Goal: Task Accomplishment & Management: Complete application form

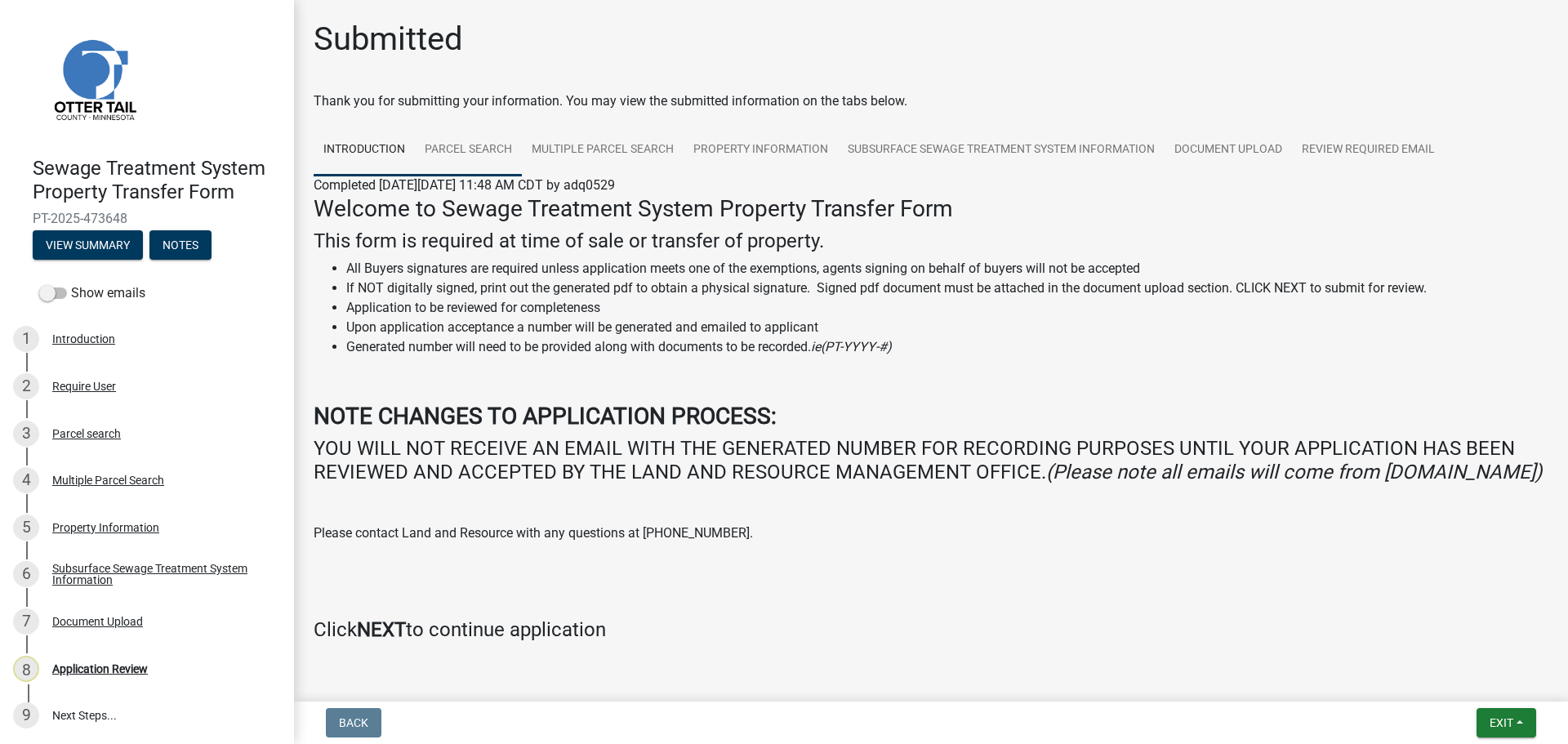
click at [465, 142] on link "Parcel search" at bounding box center [468, 151] width 107 height 53
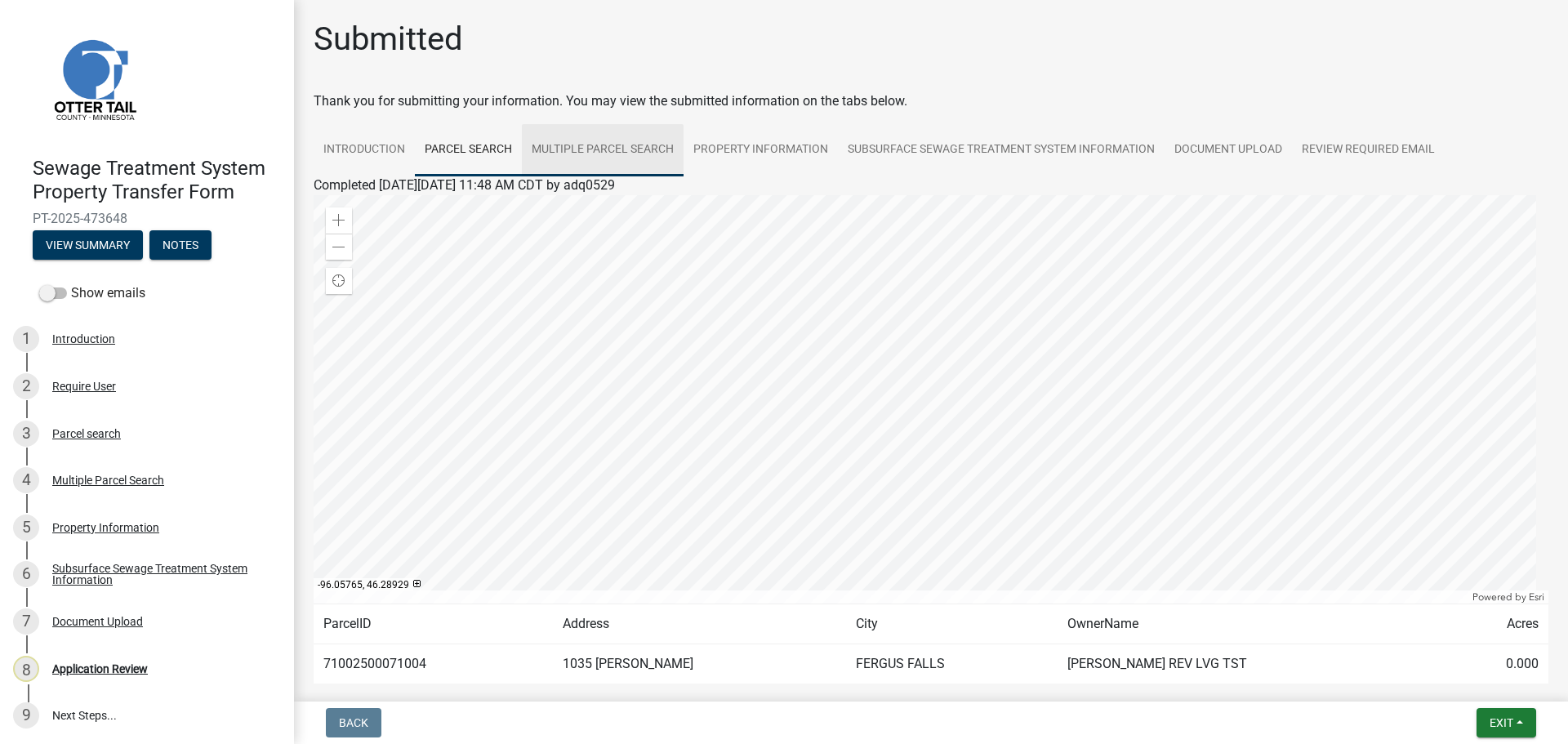
click at [598, 152] on link "Multiple Parcel Search" at bounding box center [603, 151] width 162 height 53
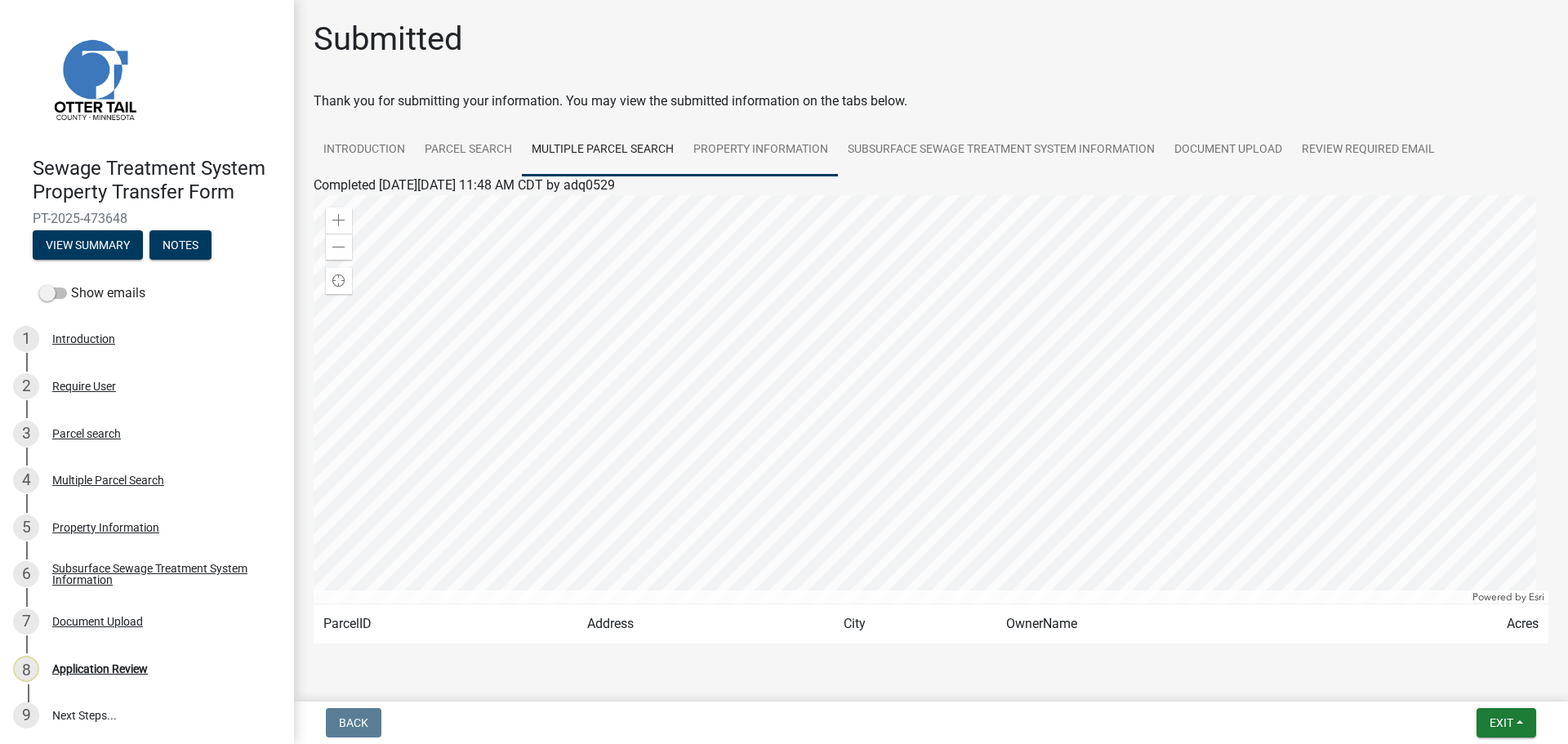
click at [759, 151] on link "Property Information" at bounding box center [760, 151] width 154 height 53
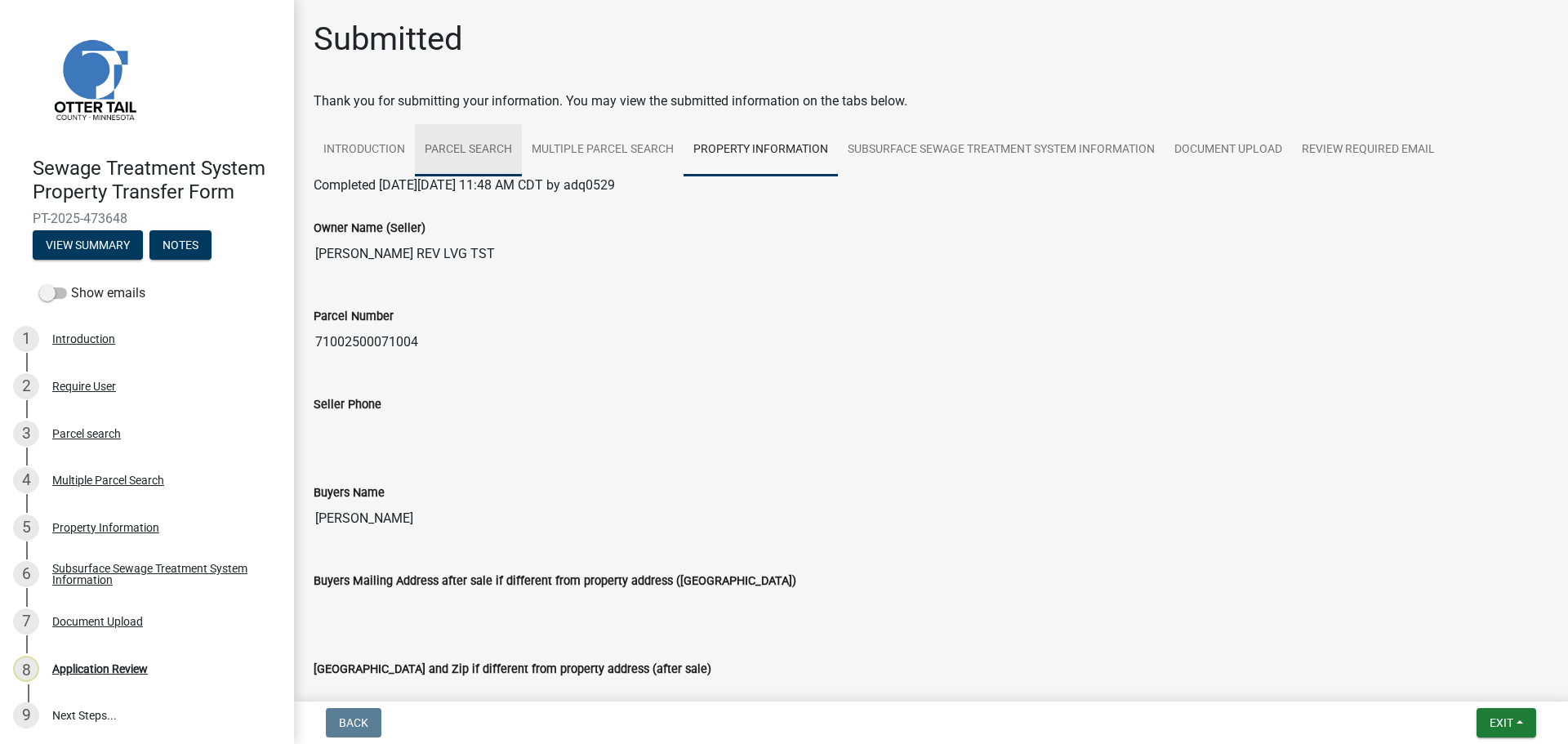
click at [460, 142] on link "Parcel search" at bounding box center [468, 151] width 107 height 53
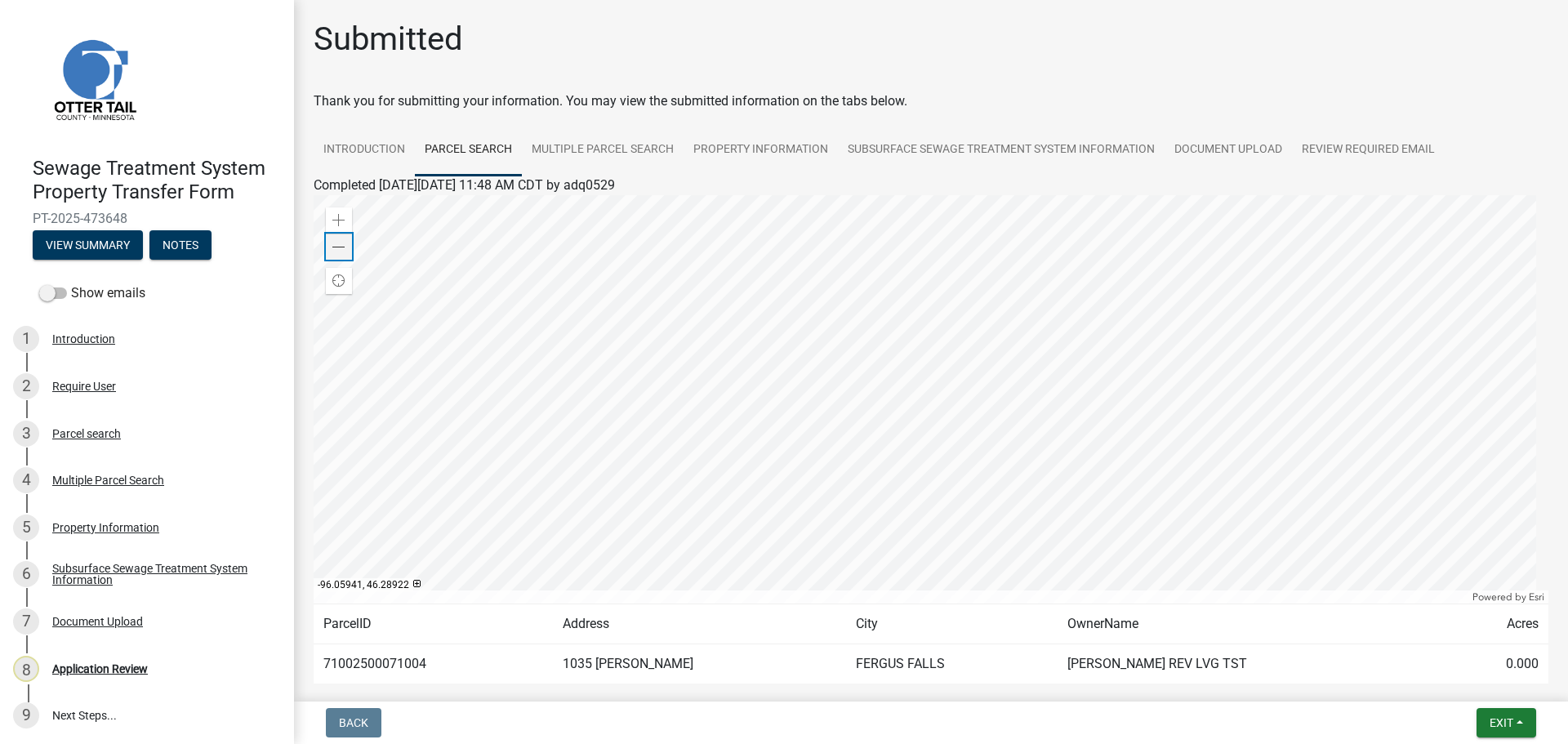
click at [339, 247] on span at bounding box center [338, 247] width 13 height 13
click at [964, 150] on link "Subsurface Sewage Treatment System Information" at bounding box center [1001, 151] width 327 height 53
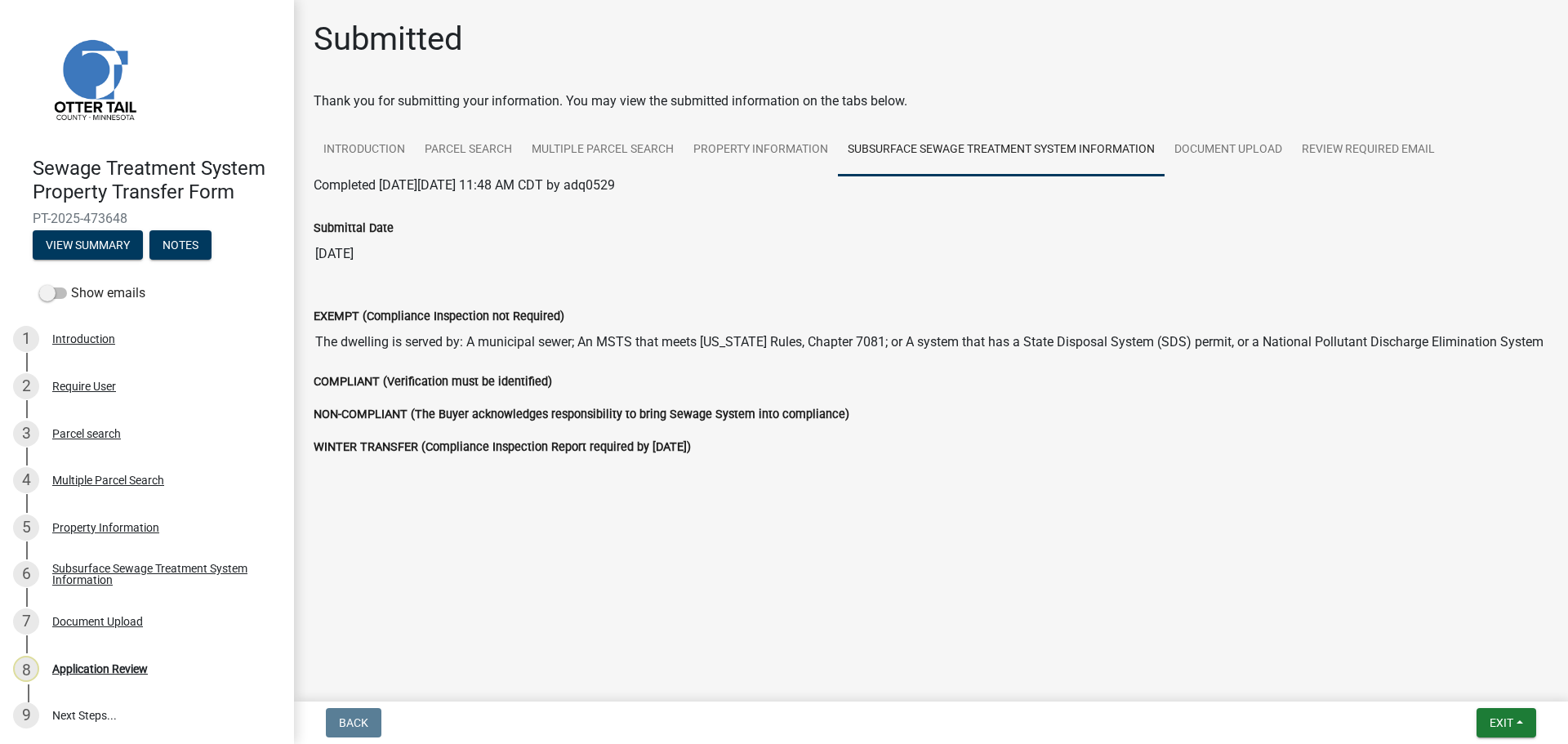
drag, startPoint x: 1024, startPoint y: 340, endPoint x: 1231, endPoint y: 347, distance: 207.1
click at [1231, 347] on input "The dwelling is served by: A municipal sewer; An MSTS that meets [US_STATE] Rul…" at bounding box center [931, 342] width 1235 height 33
click at [1048, 415] on div "NON-COMPLIANT (The Buyer acknowledges responsibility to bring Sewage System int…" at bounding box center [931, 414] width 1235 height 20
click at [1201, 148] on link "Document Upload" at bounding box center [1228, 151] width 127 height 53
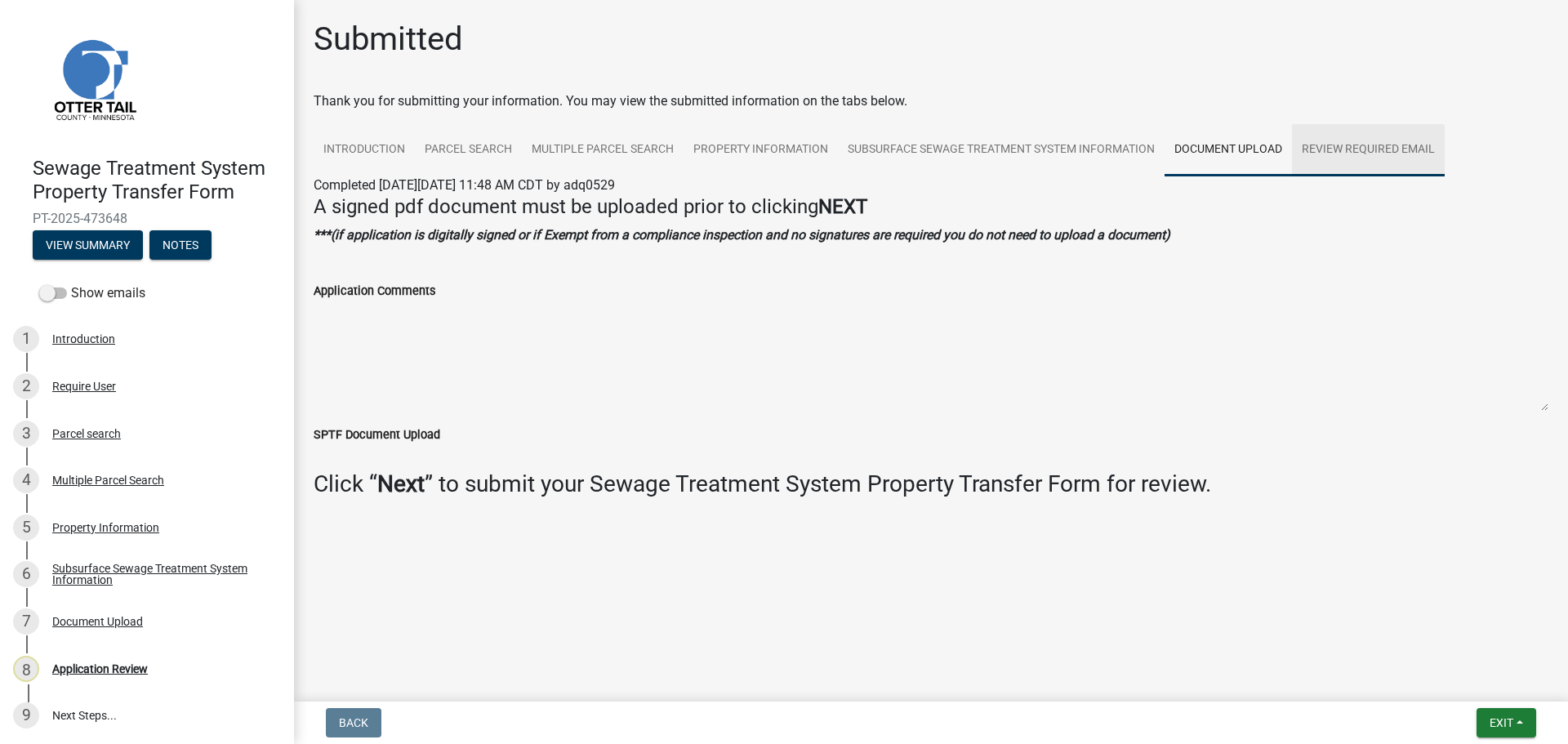
click at [1342, 156] on link "Review Required Email" at bounding box center [1368, 151] width 152 height 53
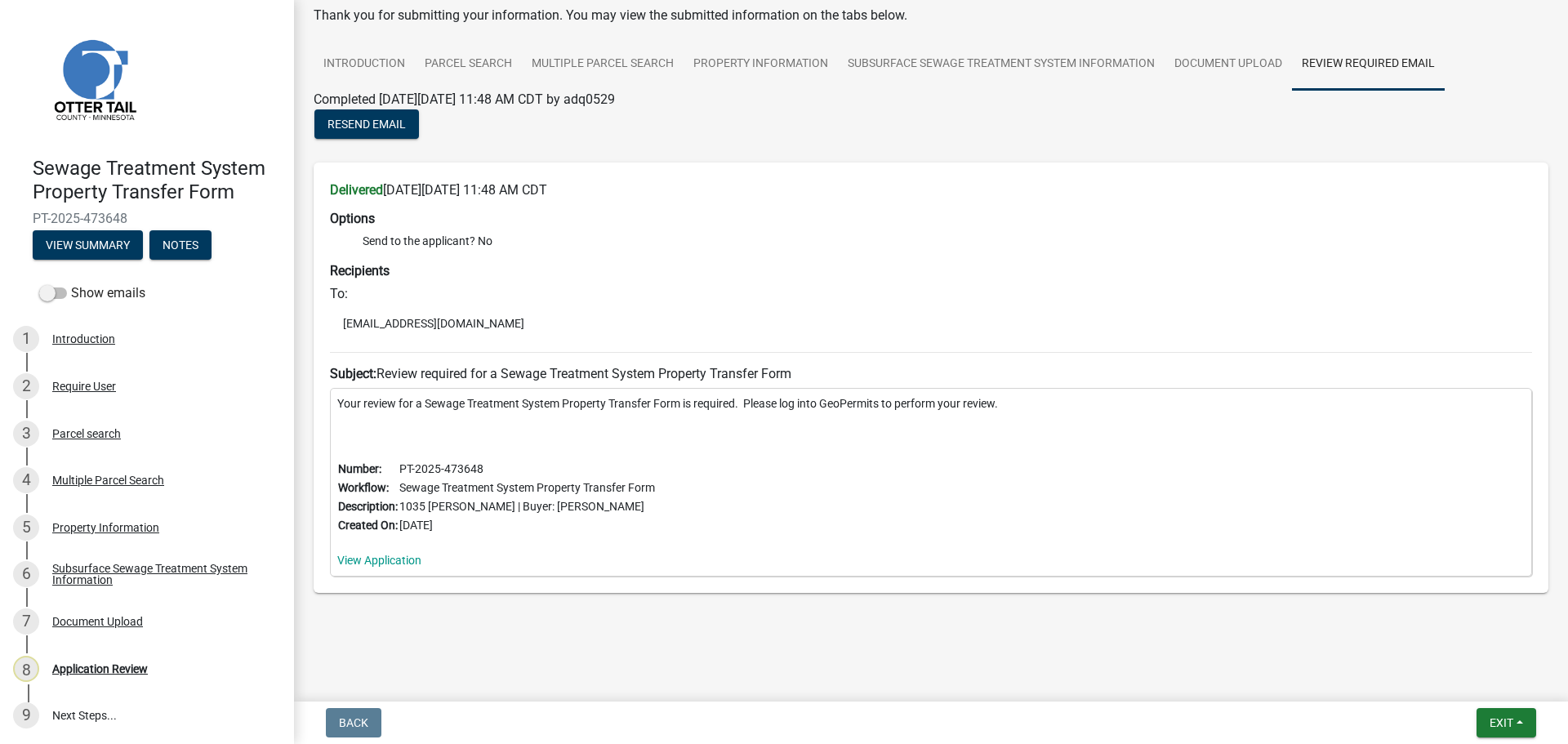
scroll to position [86, 0]
click at [100, 671] on div "Application Review" at bounding box center [100, 669] width 95 height 12
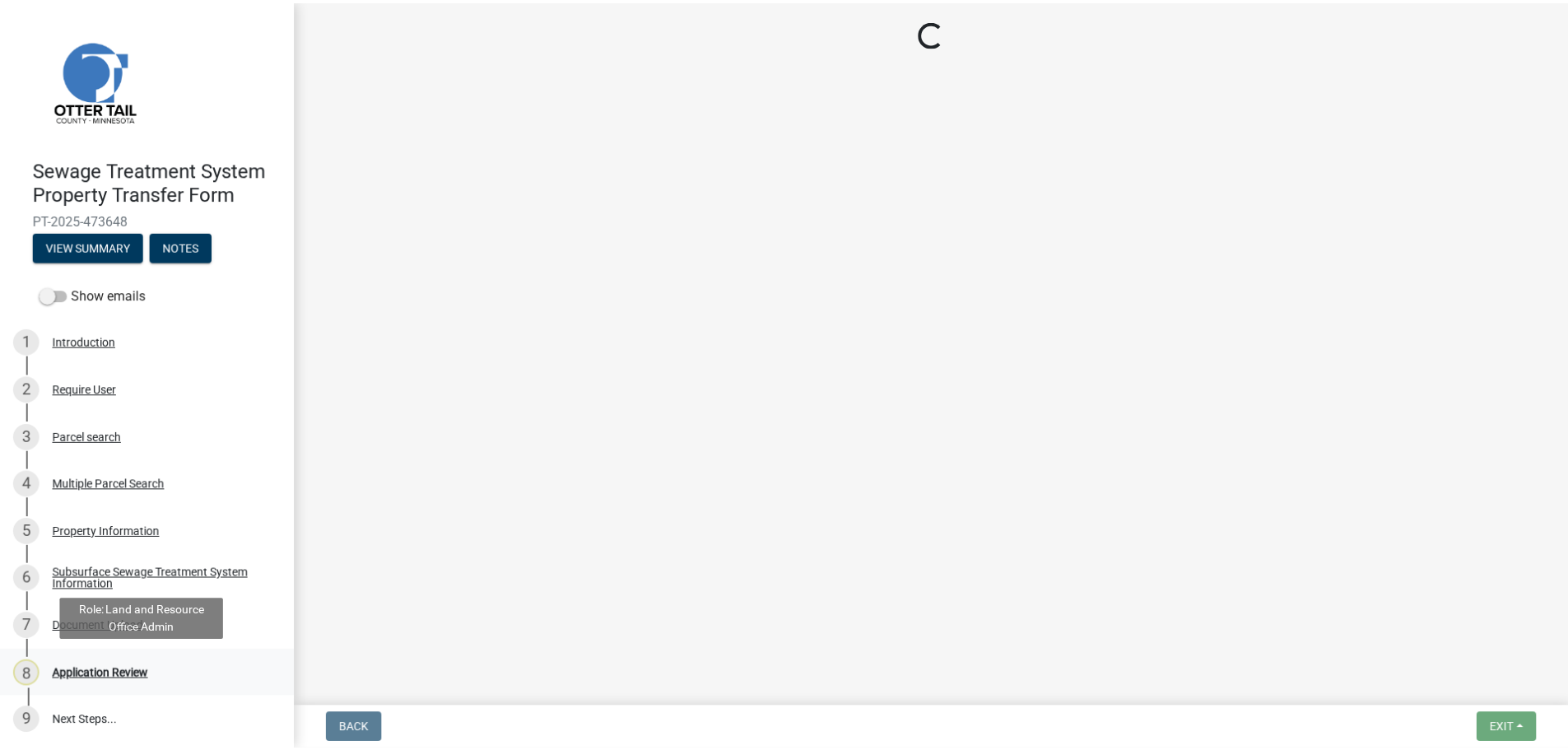
scroll to position [0, 0]
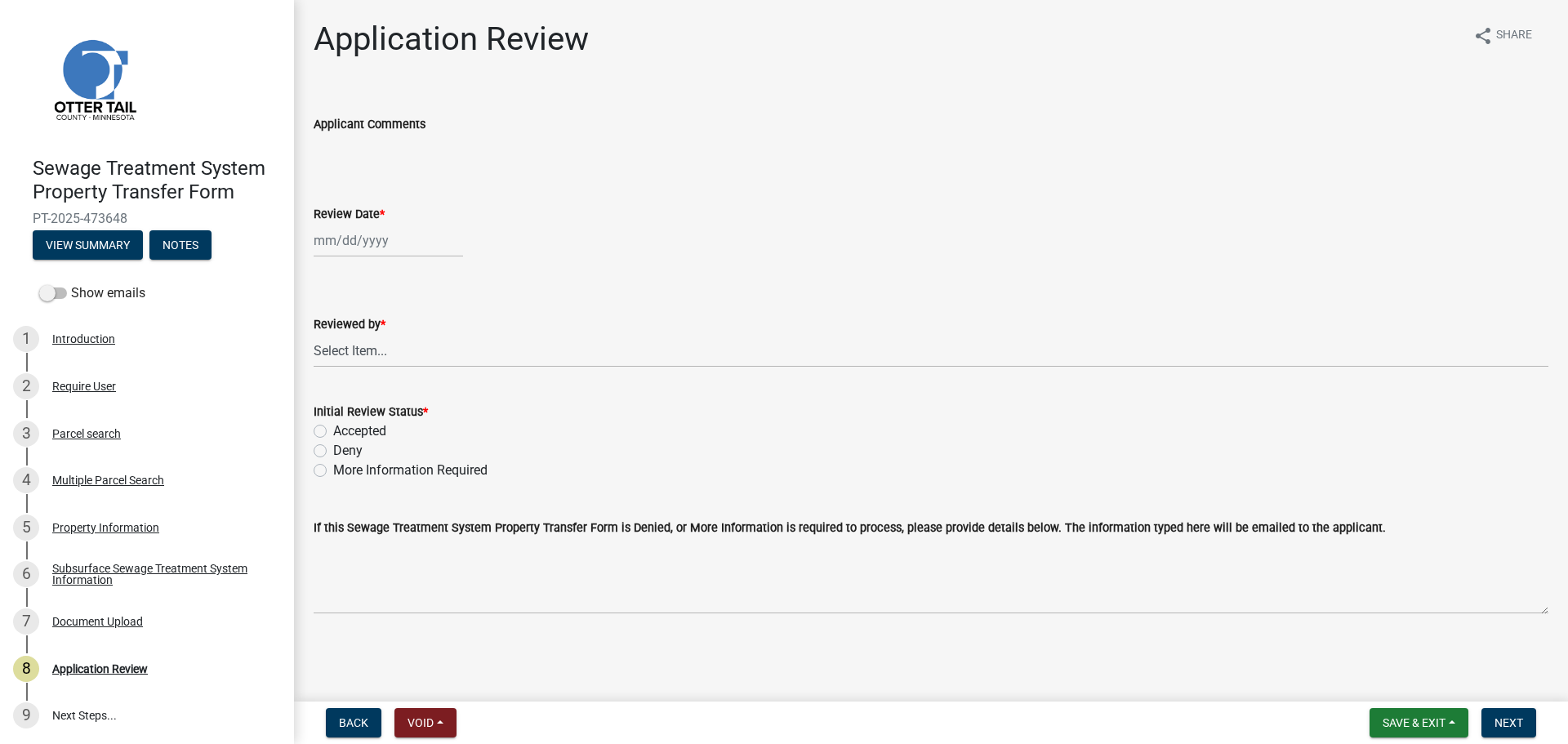
select select "9"
select select "2025"
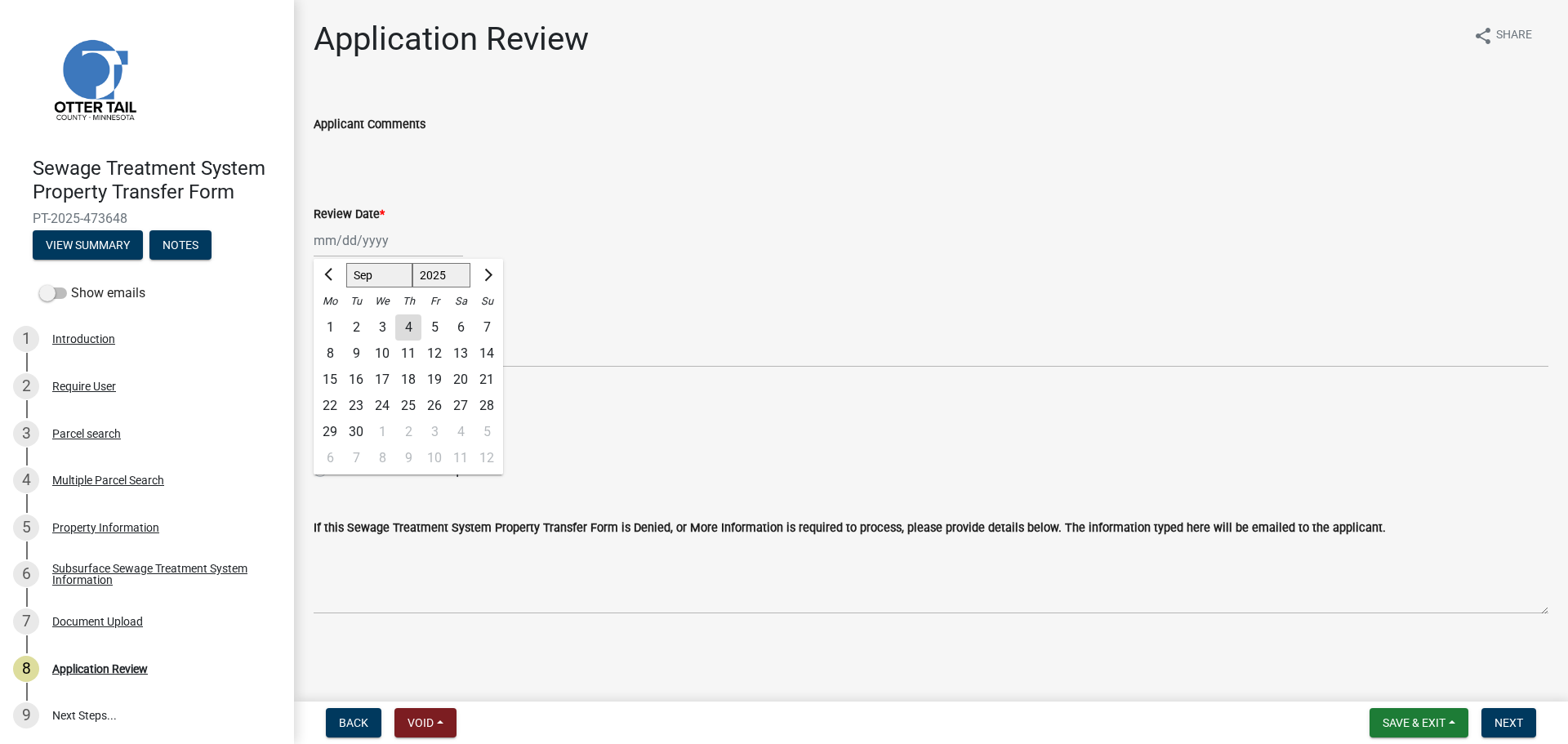
click at [347, 240] on div "[PERSON_NAME] Feb Mar Apr [PERSON_NAME][DATE] Oct Nov [DATE] 1526 1527 1528 152…" at bounding box center [388, 240] width 150 height 34
click at [407, 321] on div "4" at bounding box center [408, 327] width 26 height 26
type input "[DATE]"
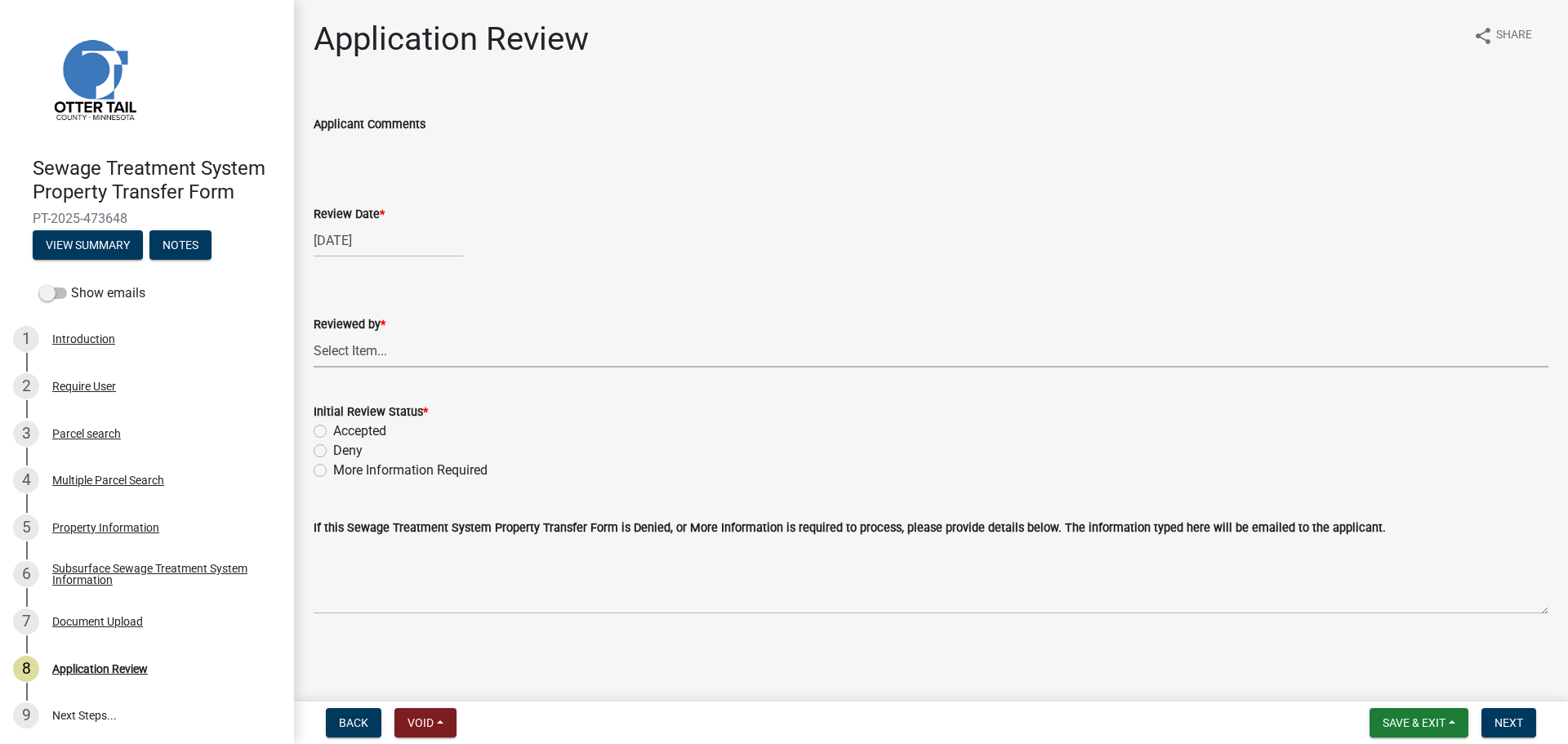
click at [376, 348] on select "Select Item... [PERSON_NAME] [PERSON_NAME] [PERSON_NAME] [PERSON_NAME] [PERSON_…" at bounding box center [931, 350] width 1235 height 34
click at [314, 334] on select "Select Item... [PERSON_NAME] [PERSON_NAME] [PERSON_NAME] [PERSON_NAME] [PERSON_…" at bounding box center [931, 350] width 1235 height 34
select select "67745ee8-7159-4960-80f9-a638286b467c"
click at [349, 429] on label "Accepted" at bounding box center [359, 431] width 53 height 20
click at [344, 429] on input "Accepted" at bounding box center [338, 426] width 11 height 11
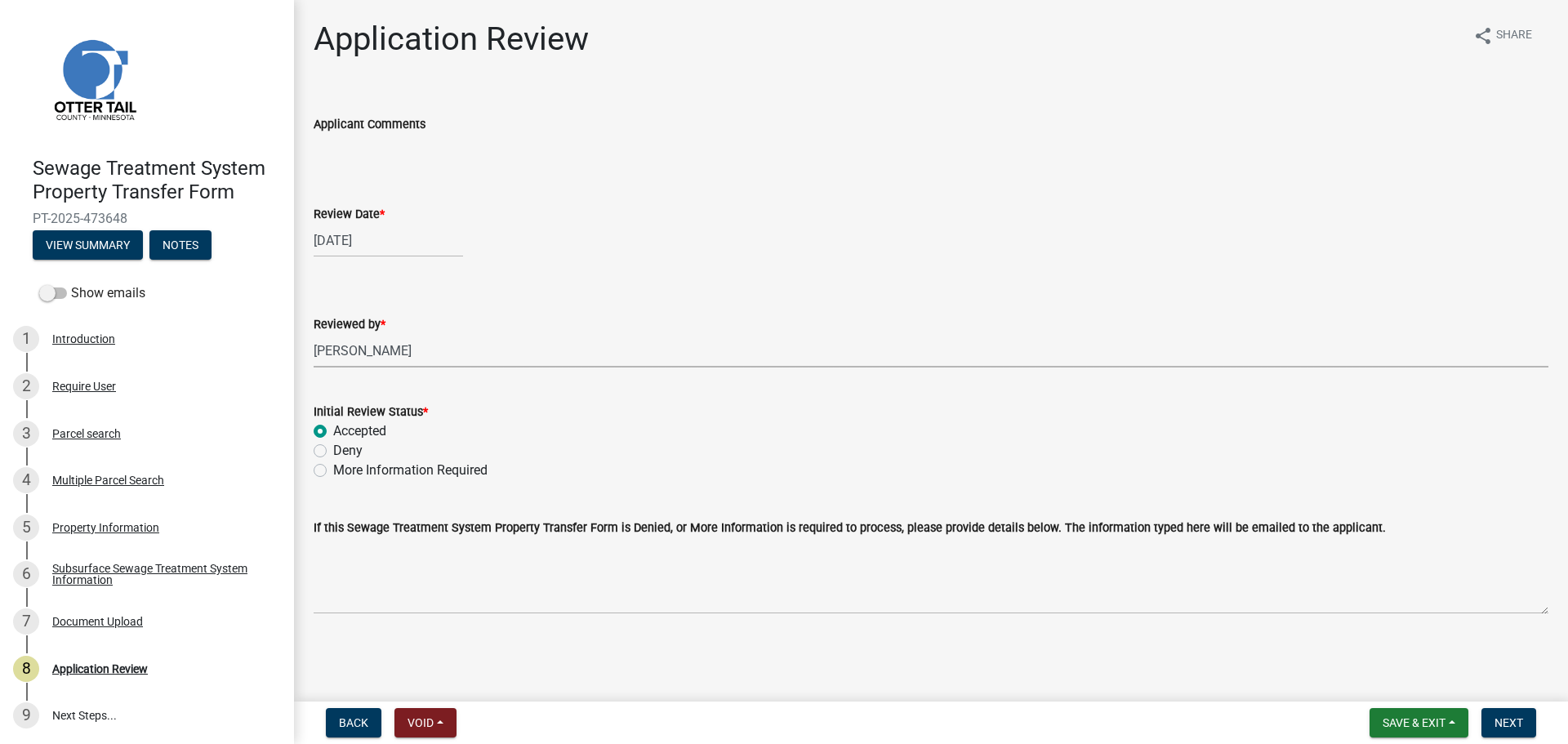
radio input "true"
click at [1506, 714] on button "Next" at bounding box center [1508, 722] width 54 height 29
